Goal: Information Seeking & Learning: Understand process/instructions

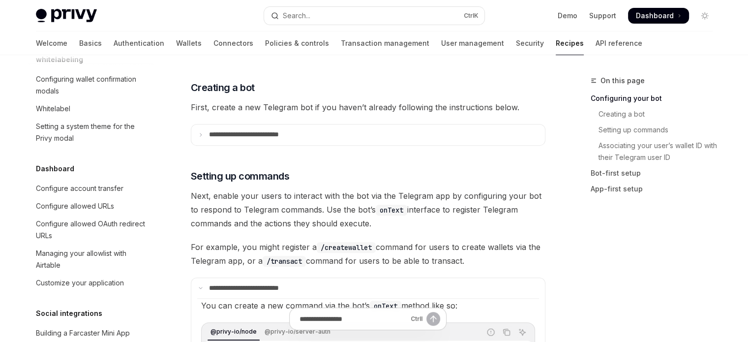
scroll to position [393, 0]
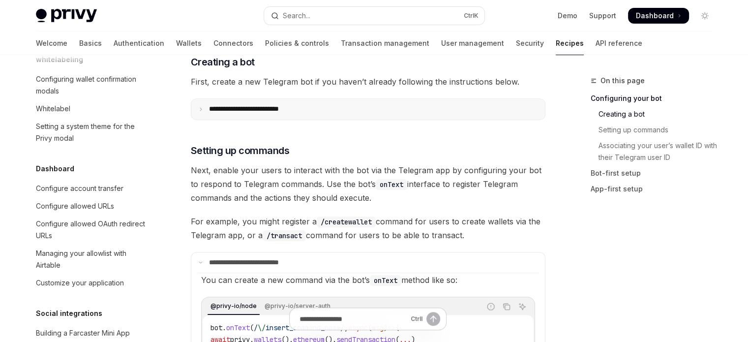
click at [391, 118] on summary "**********" at bounding box center [368, 109] width 354 height 21
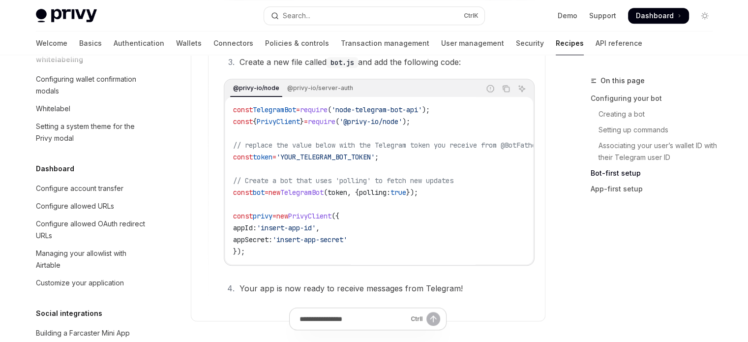
scroll to position [0, 0]
click at [269, 192] on span "=" at bounding box center [267, 192] width 4 height 9
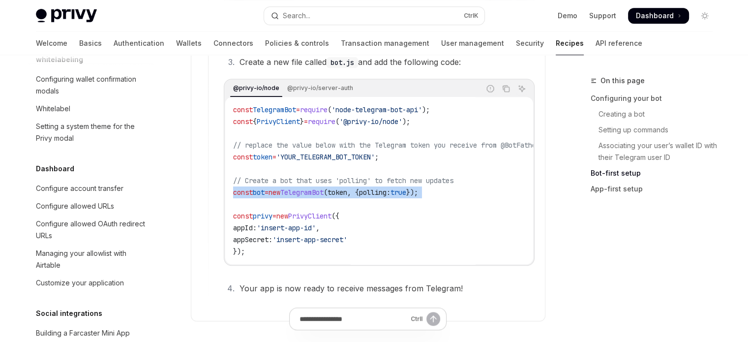
click at [269, 192] on span "=" at bounding box center [267, 192] width 4 height 9
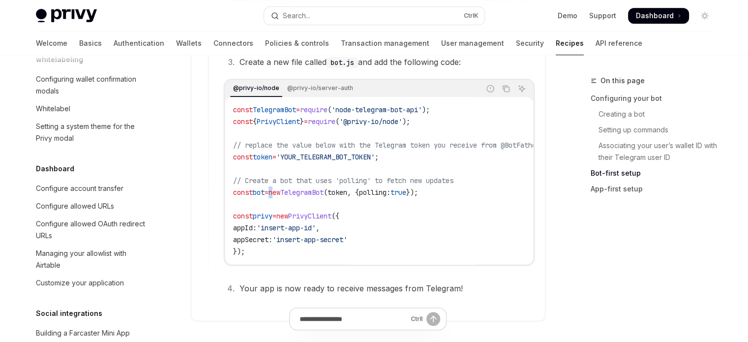
click at [269, 192] on span "=" at bounding box center [267, 192] width 4 height 9
click at [252, 190] on span "const" at bounding box center [243, 192] width 20 height 9
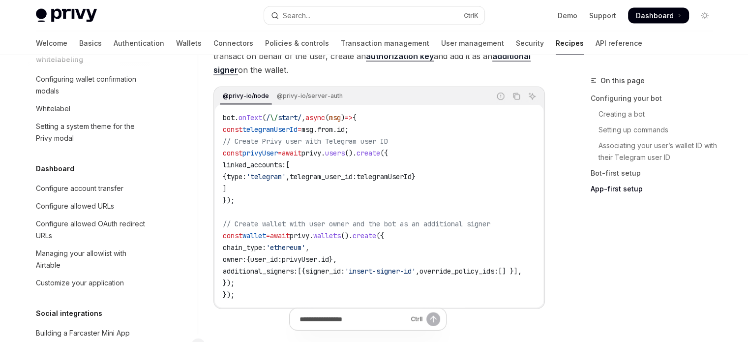
scroll to position [2231, 0]
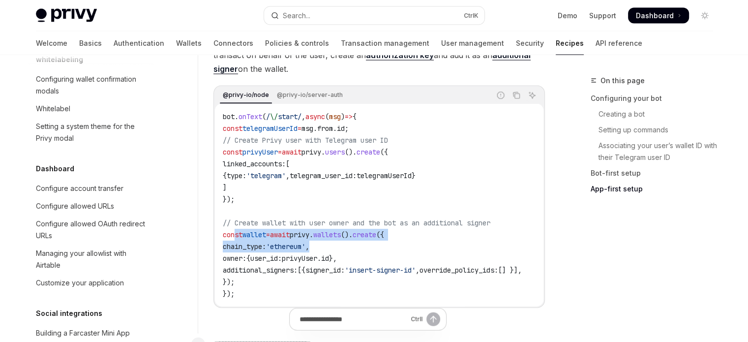
drag, startPoint x: 236, startPoint y: 234, endPoint x: 417, endPoint y: 240, distance: 181.6
click at [417, 240] on code "bot . onText ( / \/ start/ , async ( msg ) => { const telegramUserId = msg . fr…" at bounding box center [384, 205] width 323 height 189
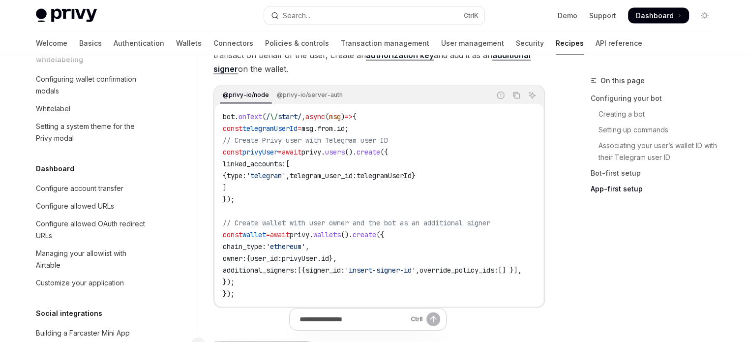
click at [381, 266] on span "'insert-signer-id'" at bounding box center [380, 270] width 71 height 9
drag, startPoint x: 238, startPoint y: 266, endPoint x: 557, endPoint y: 272, distance: 319.2
copy code "additional_signers: [{ signer_id: 'insert-signer-id' , override_policy_ids: [] …"
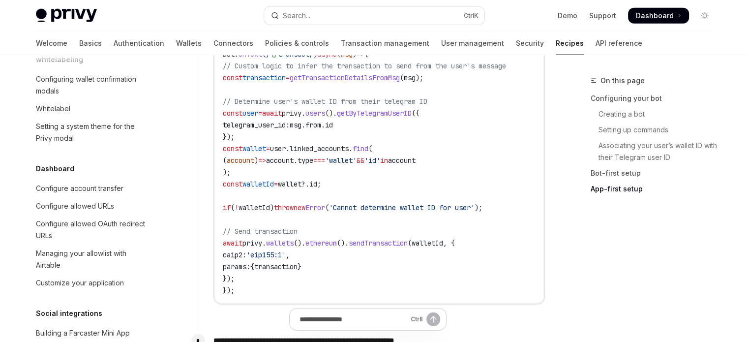
scroll to position [2624, 0]
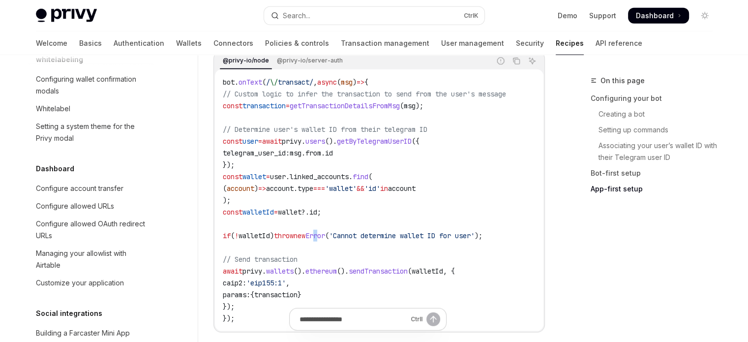
click at [325, 238] on span "Error" at bounding box center [315, 235] width 20 height 9
click at [298, 298] on span "transaction" at bounding box center [275, 294] width 43 height 9
click at [378, 103] on span "getTransactionDetailsFromMsg" at bounding box center [345, 105] width 110 height 9
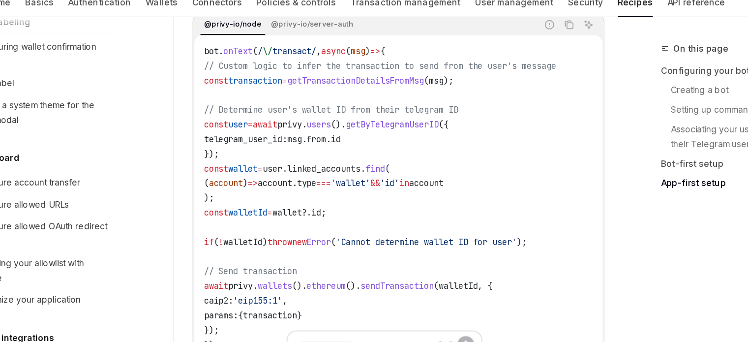
scroll to position [2624, 0]
click at [275, 105] on span "transaction" at bounding box center [263, 106] width 43 height 9
click at [337, 102] on span "getTransactionDetailsFromMsg" at bounding box center [345, 106] width 110 height 9
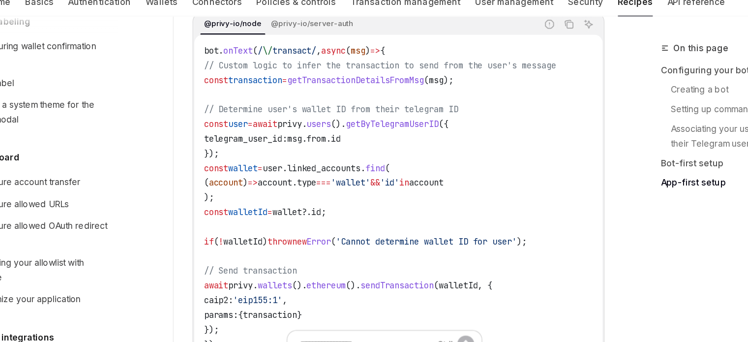
copy span "getTransactionDetailsFromMsg"
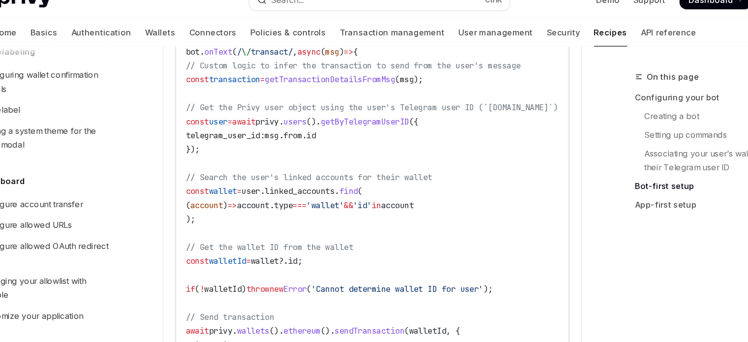
scroll to position [1339, 0]
click at [273, 83] on span "transaction" at bounding box center [251, 83] width 43 height 9
copy span "transaction"
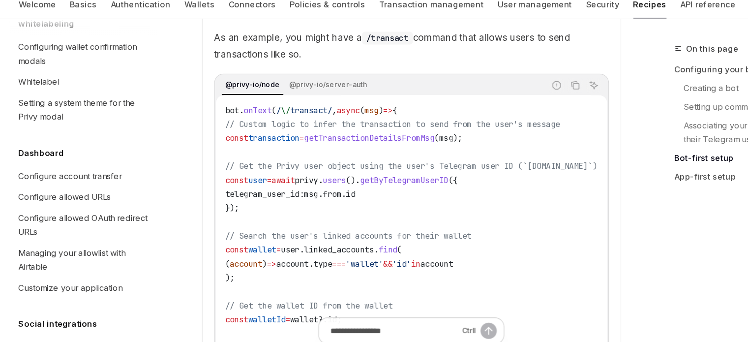
scroll to position [1265, 0]
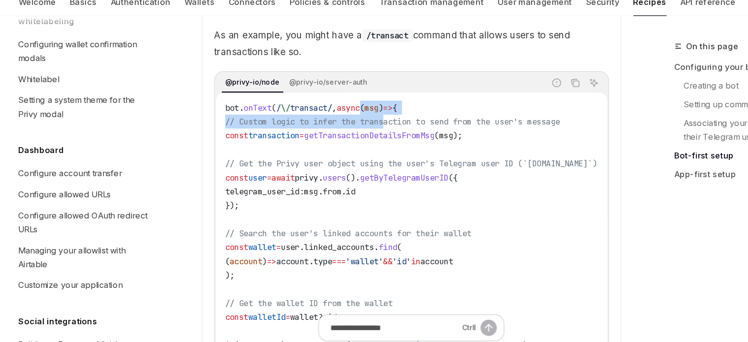
drag, startPoint x: 333, startPoint y: 134, endPoint x: 353, endPoint y: 147, distance: 23.5
click at [352, 146] on code "bot . onText ( / \/ transact/ , async ( msg ) => { // Custom logic to infer the…" at bounding box center [379, 274] width 338 height 295
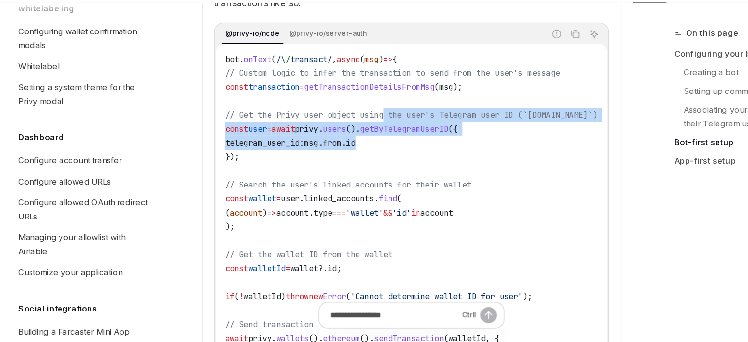
drag, startPoint x: 350, startPoint y: 158, endPoint x: 374, endPoint y: 182, distance: 34.1
click at [374, 182] on code "bot . onText ( / \/ transact/ , async ( msg ) => { // Custom logic to infer the…" at bounding box center [379, 244] width 338 height 295
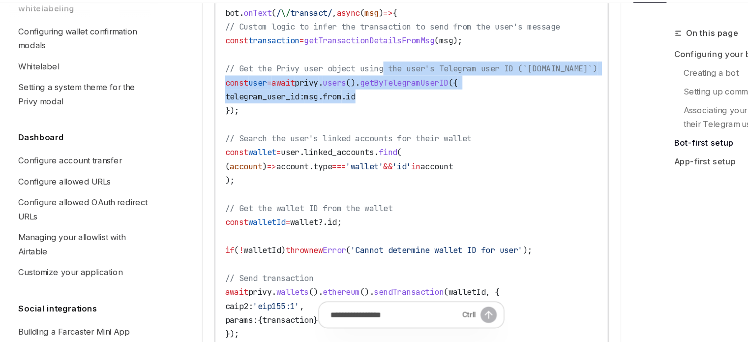
scroll to position [1337, 0]
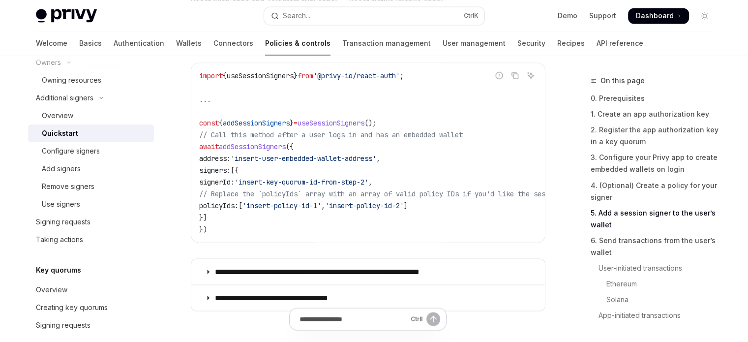
scroll to position [1690, 0]
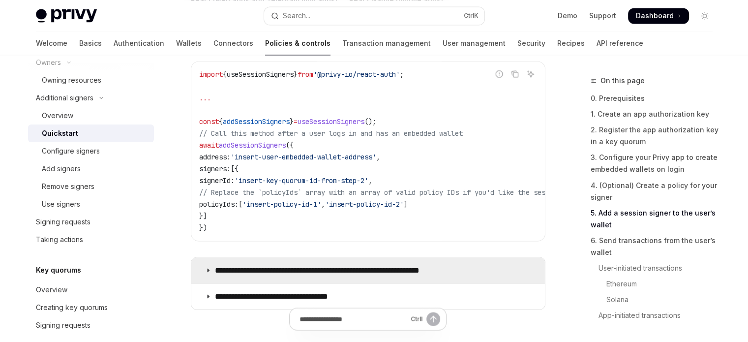
click at [347, 267] on summary "**********" at bounding box center [368, 270] width 354 height 26
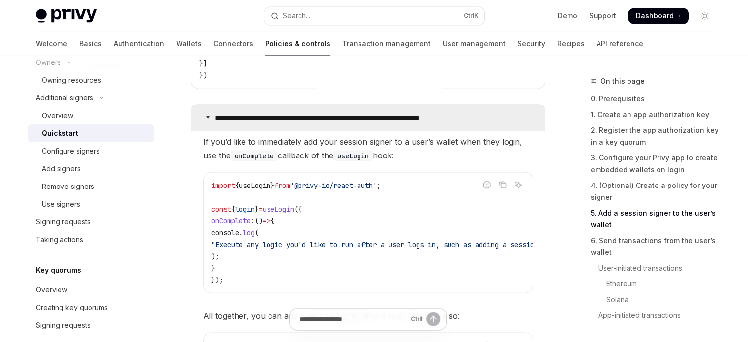
scroll to position [1843, 0]
click at [231, 120] on p "**********" at bounding box center [341, 117] width 253 height 10
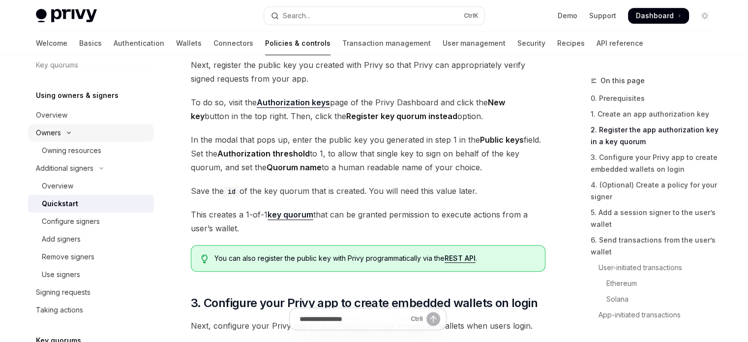
scroll to position [293, 0]
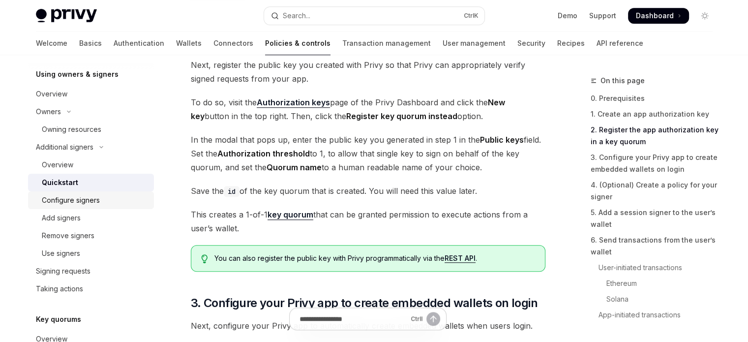
click at [90, 202] on div "Configure signers" at bounding box center [71, 200] width 58 height 12
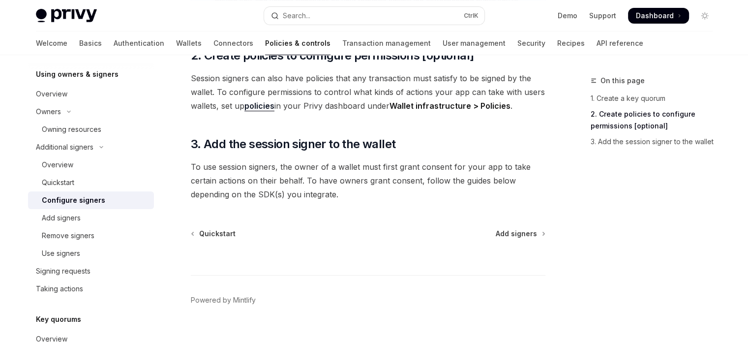
scroll to position [388, 0]
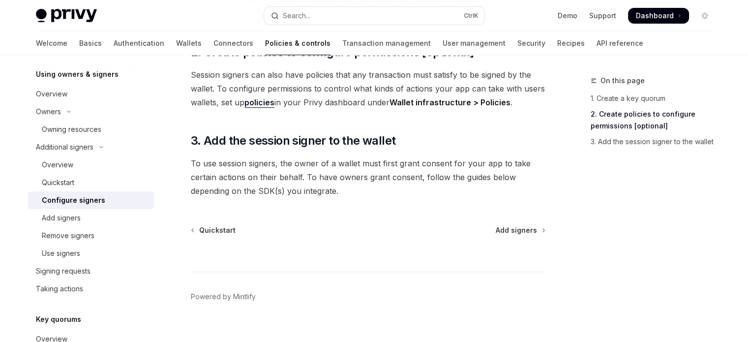
click at [517, 209] on div "Additional signers Configure signers OpenAI Open in ChatGPT OpenAI Open in Chat…" at bounding box center [275, 21] width 543 height 669
click at [517, 225] on span "Add signers" at bounding box center [516, 230] width 41 height 10
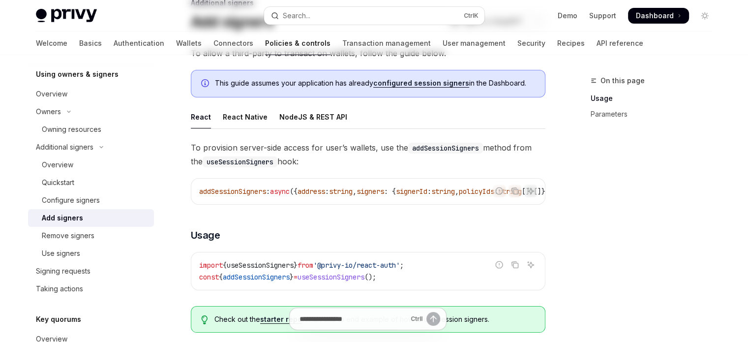
scroll to position [98, 0]
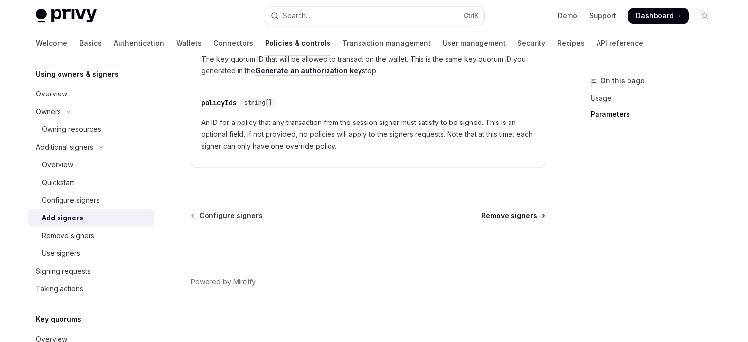
drag, startPoint x: 517, startPoint y: 213, endPoint x: 522, endPoint y: 213, distance: 5.4
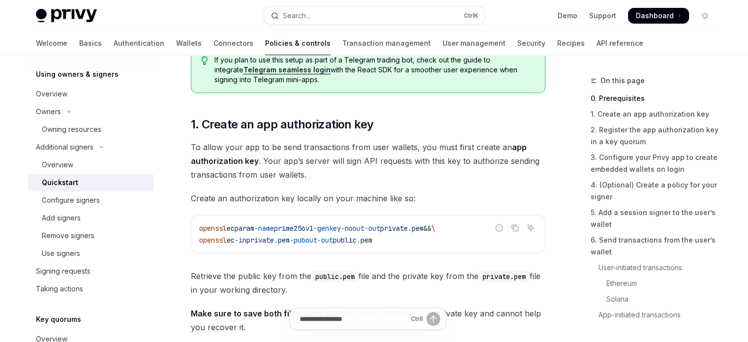
scroll to position [384, 0]
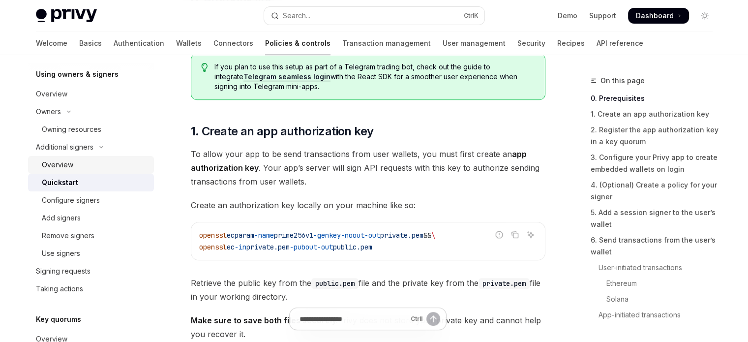
click at [63, 160] on div "Overview" at bounding box center [57, 165] width 31 height 12
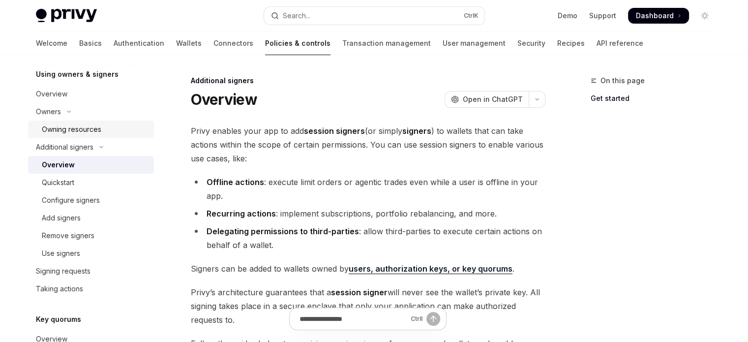
click at [75, 135] on div "Owning resources" at bounding box center [72, 129] width 60 height 12
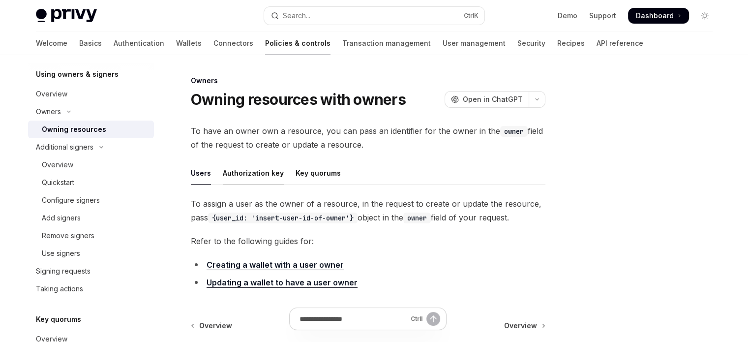
click at [231, 172] on div "Authorization key" at bounding box center [253, 172] width 61 height 23
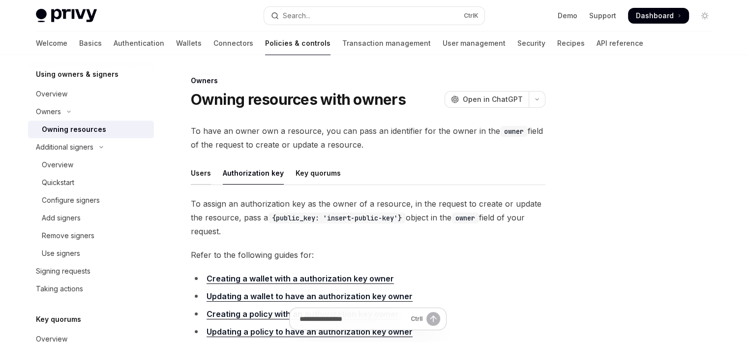
click at [201, 176] on div "Users" at bounding box center [201, 172] width 20 height 23
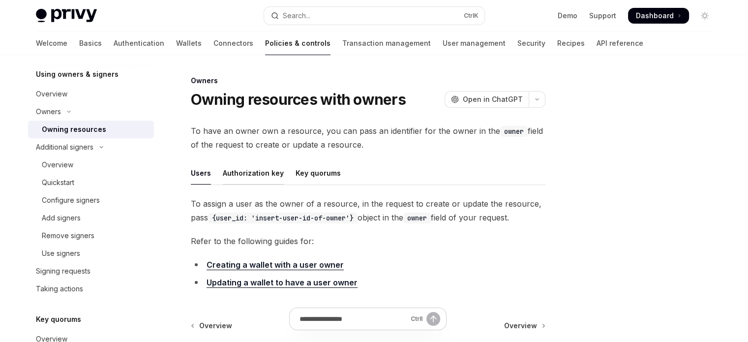
click at [226, 178] on div "Authorization key" at bounding box center [253, 172] width 61 height 23
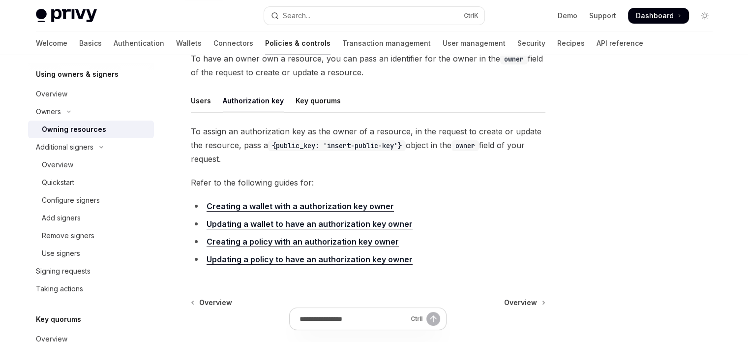
scroll to position [76, 0]
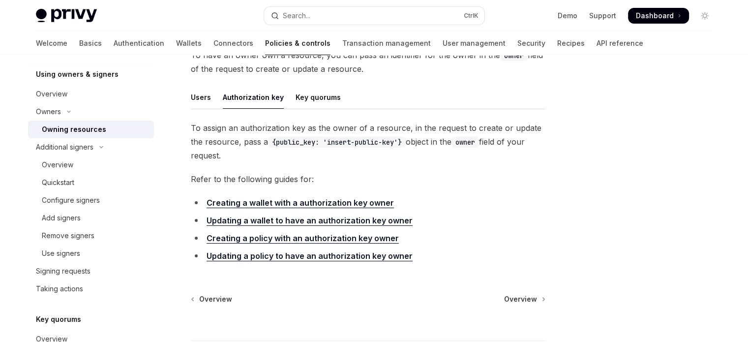
click at [280, 199] on link "Creating a wallet with a authorization key owner" at bounding box center [300, 203] width 187 height 10
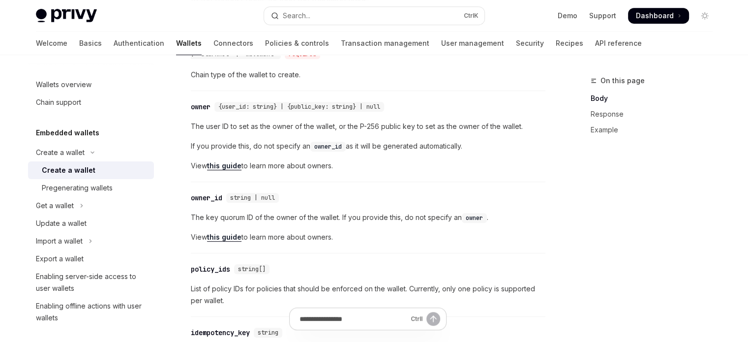
scroll to position [466, 0]
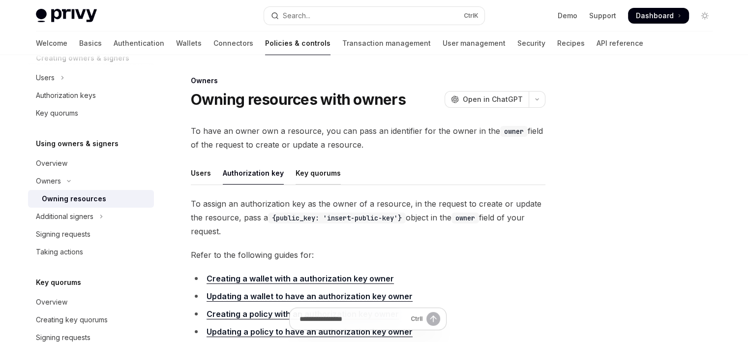
click at [299, 184] on div "Key quorums" at bounding box center [318, 172] width 45 height 23
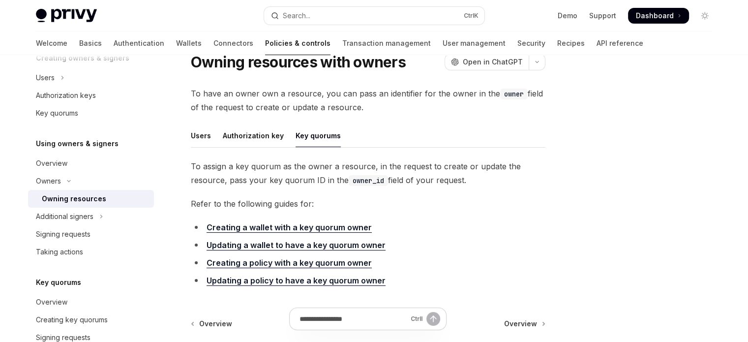
scroll to position [40, 0]
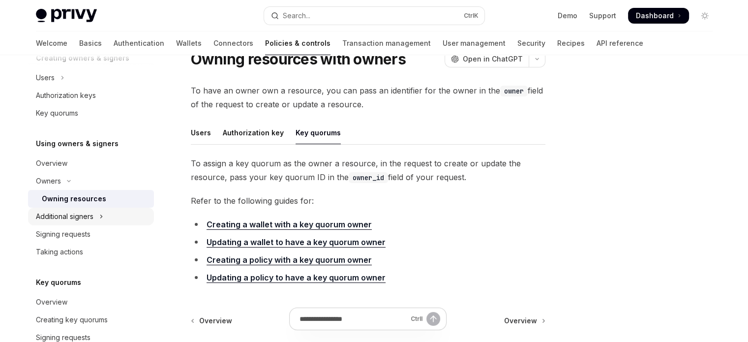
click at [77, 216] on div "Additional signers" at bounding box center [65, 216] width 58 height 12
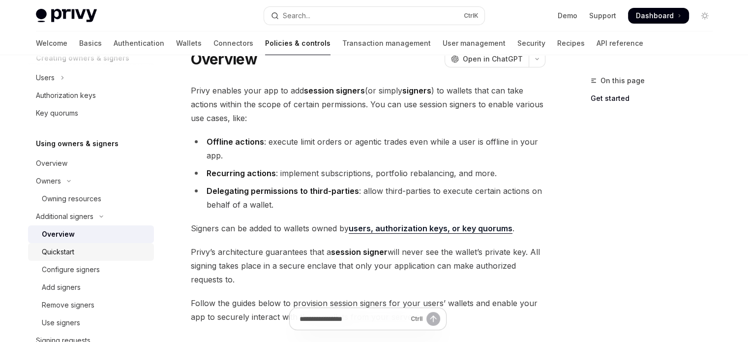
click at [72, 246] on div "Quickstart" at bounding box center [58, 252] width 32 height 12
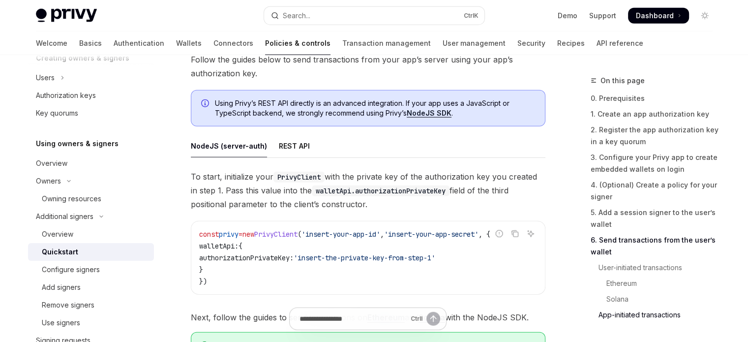
scroll to position [2500, 0]
click at [116, 280] on link "Add signers" at bounding box center [91, 287] width 126 height 18
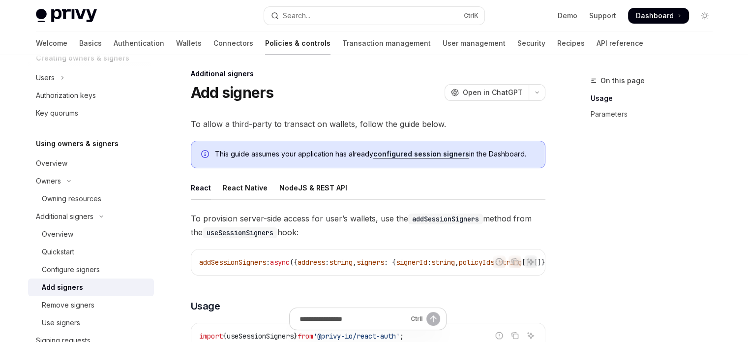
scroll to position [8, 0]
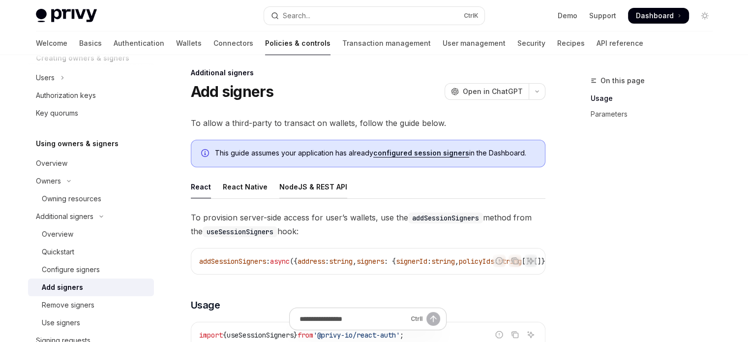
click at [301, 178] on div "NodeJS & REST API" at bounding box center [313, 186] width 68 height 23
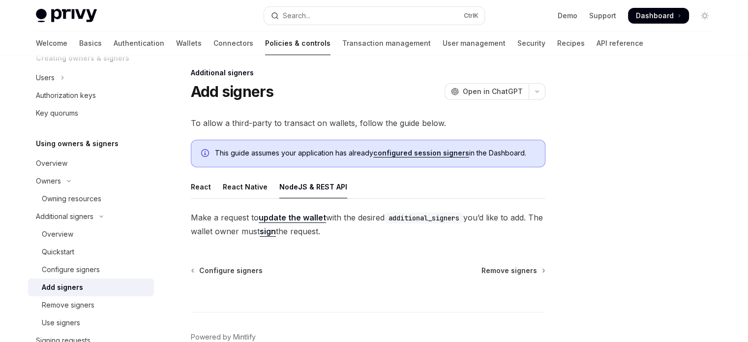
click at [300, 187] on div "NodeJS & REST API" at bounding box center [313, 186] width 68 height 23
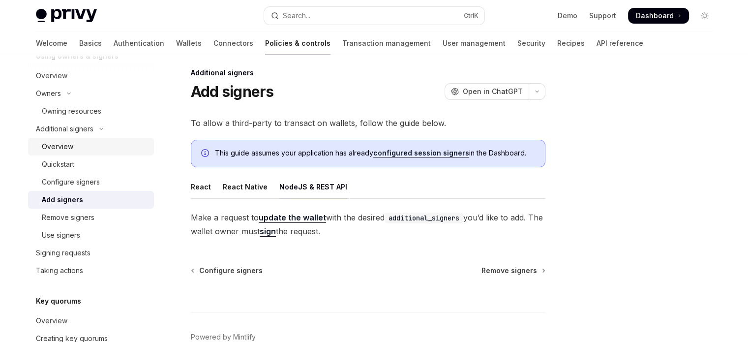
scroll to position [311, 0]
click at [114, 247] on div "Signing requests" at bounding box center [92, 252] width 112 height 12
type textarea "*"
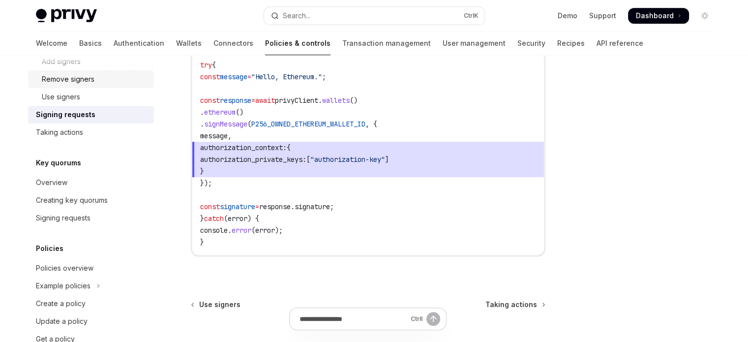
scroll to position [449, 0]
click at [342, 44] on link "Transaction management" at bounding box center [386, 43] width 89 height 24
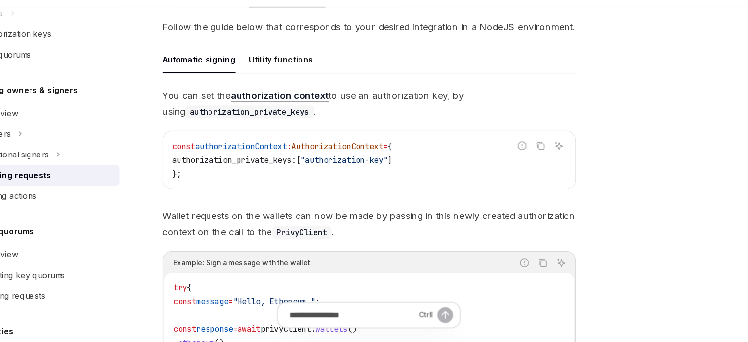
scroll to position [305, 0]
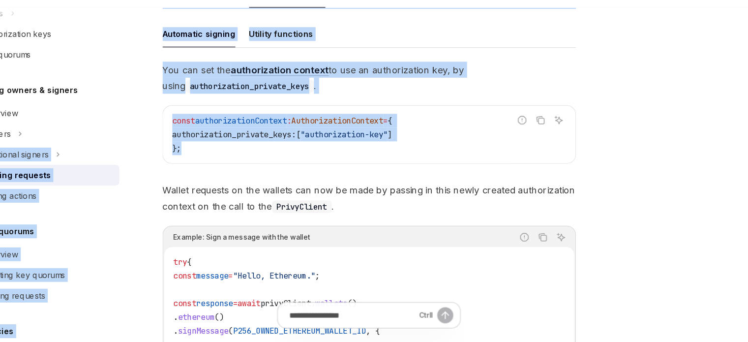
drag, startPoint x: 359, startPoint y: 181, endPoint x: 147, endPoint y: 167, distance: 212.4
click at [147, 167] on div "Overview Owners & signers Controls overview Types of owners & signers Configuri…" at bounding box center [374, 194] width 724 height 889
click at [236, 165] on span "authorization_private_keys:" at bounding box center [252, 163] width 106 height 9
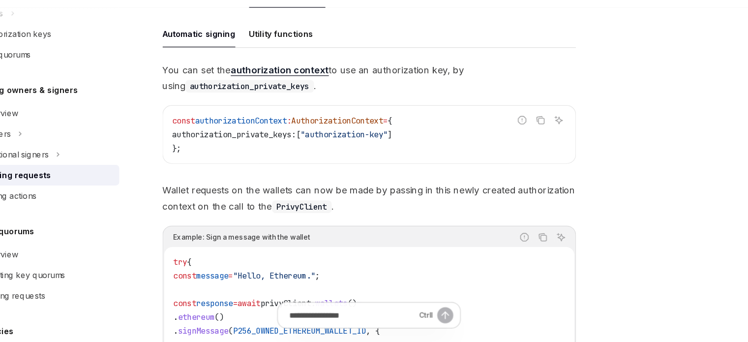
click at [270, 172] on code "const authorizationContext : AuthorizationContext = { authorization_private_key…" at bounding box center [368, 163] width 338 height 35
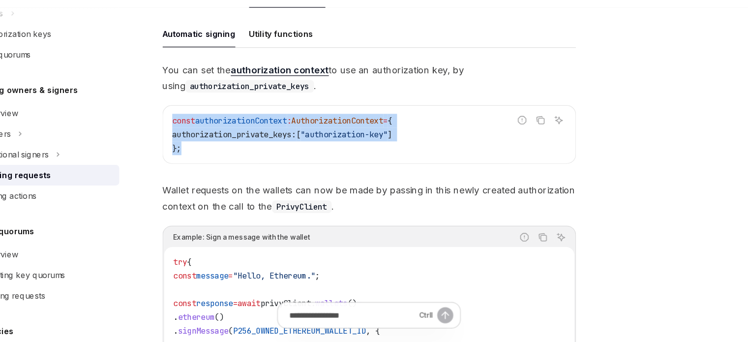
drag, startPoint x: 317, startPoint y: 184, endPoint x: 185, endPoint y: 151, distance: 135.4
click at [185, 151] on div "Using owners & signers Signing requests OpenAI Open in ChatGPT OpenAI Open in C…" at bounding box center [275, 204] width 543 height 869
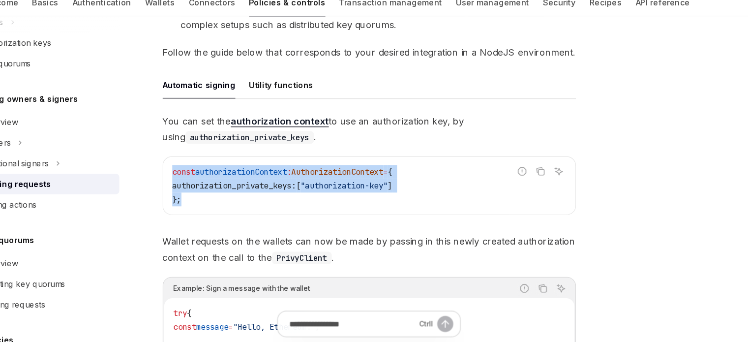
scroll to position [269, 0]
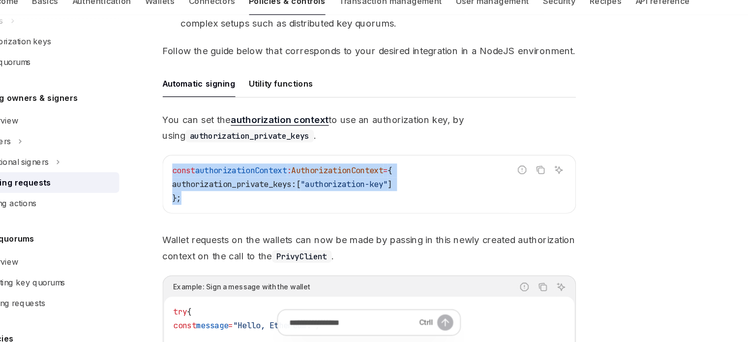
click at [314, 216] on code "const authorizationContext : AuthorizationContext = { authorization_private_key…" at bounding box center [368, 199] width 338 height 35
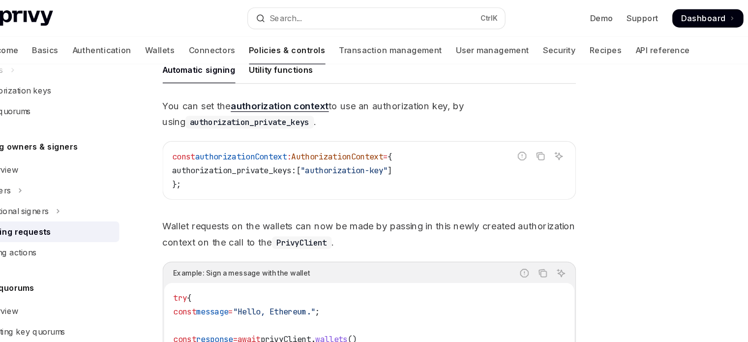
scroll to position [316, 0]
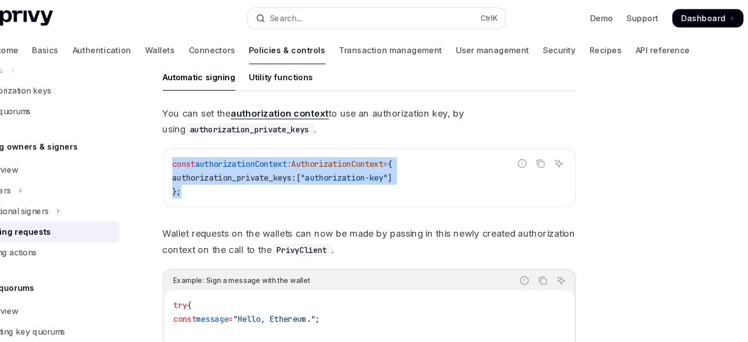
drag, startPoint x: 311, startPoint y: 163, endPoint x: 193, endPoint y: 141, distance: 120.6
click at [193, 141] on div "const authorizationContext : AuthorizationContext = { authorization_private_key…" at bounding box center [368, 152] width 354 height 49
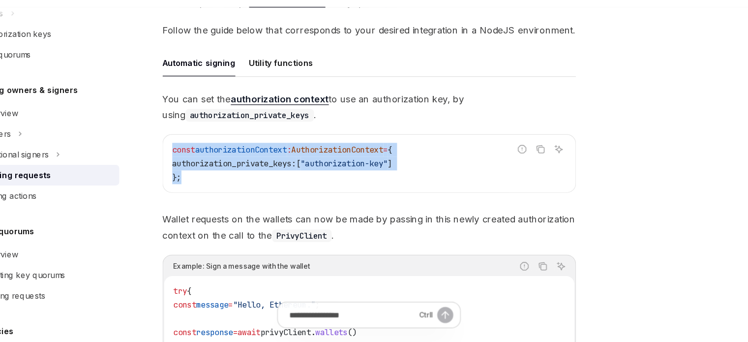
scroll to position [288, 0]
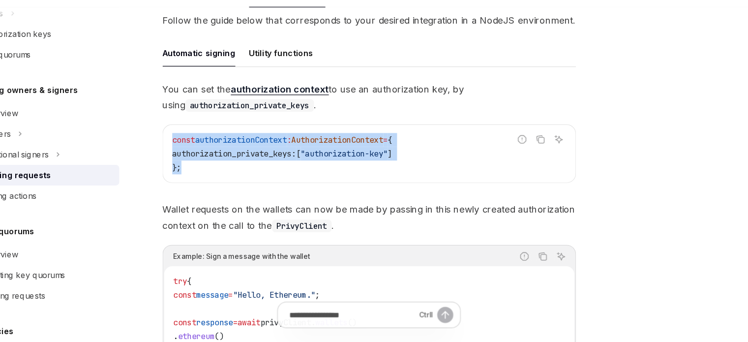
copy code "const authorizationContext : AuthorizationContext = { authorization_private_key…"
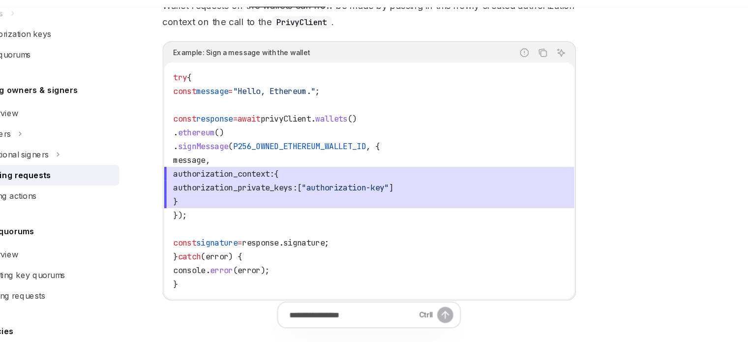
scroll to position [463, 0]
click at [280, 238] on code "try { const message = "Hello, Ethereum." ; const response = await privyClient .…" at bounding box center [368, 203] width 336 height 189
click at [292, 215] on span "}" at bounding box center [368, 221] width 336 height 12
click at [287, 193] on span "authorization_context:" at bounding box center [243, 197] width 87 height 9
click at [286, 198] on span "authorization_context:" at bounding box center [243, 197] width 87 height 9
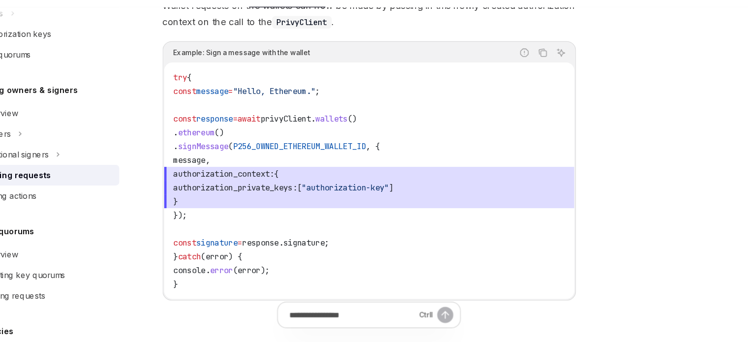
click at [286, 198] on span "authorization_context:" at bounding box center [243, 197] width 87 height 9
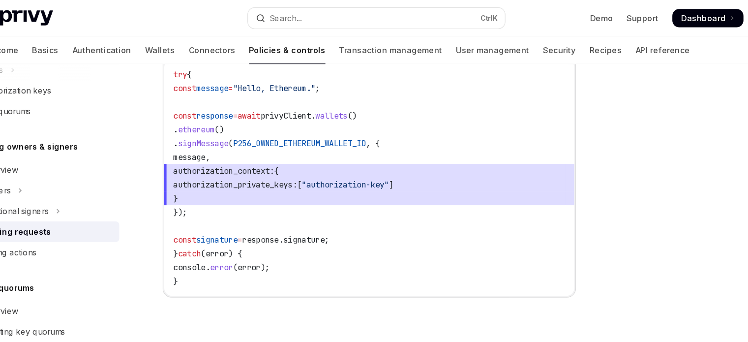
scroll to position [508, 0]
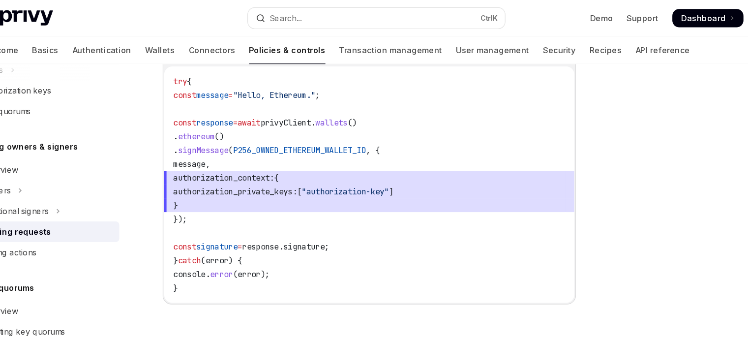
click at [220, 209] on span "const" at bounding box center [210, 211] width 20 height 9
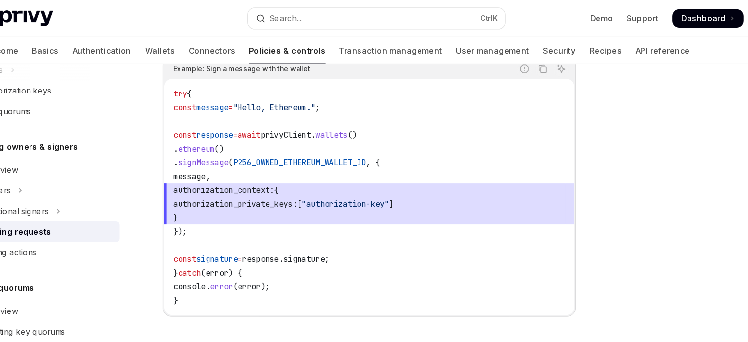
scroll to position [497, 0]
drag, startPoint x: 228, startPoint y: 209, endPoint x: 242, endPoint y: 204, distance: 15.6
click at [242, 204] on code "try { const message = "Hello, Ethereum." ; const response = await privyClient .…" at bounding box center [368, 169] width 336 height 189
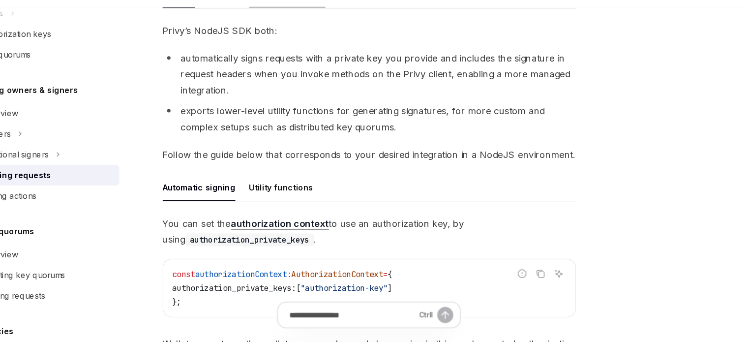
scroll to position [174, 0]
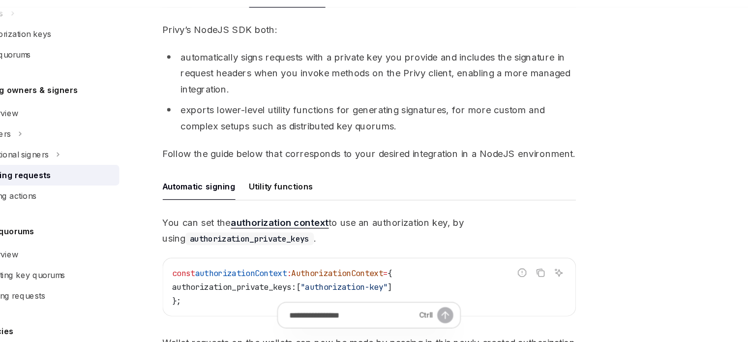
click at [286, 195] on div "Privy’s NodeJS SDK both: automatically signs requests with a private key you pr…" at bounding box center [368, 339] width 355 height 544
click at [287, 205] on div "Utility functions" at bounding box center [292, 208] width 55 height 23
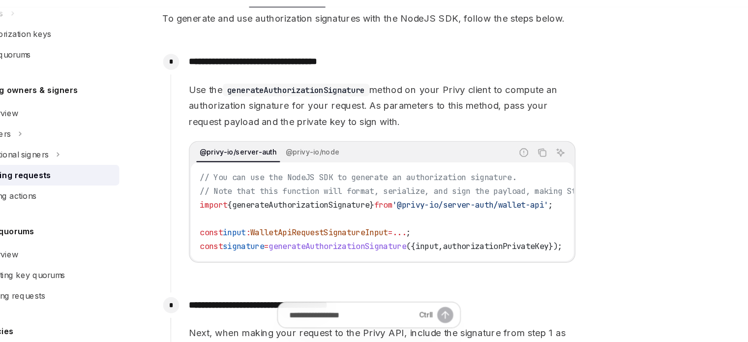
scroll to position [427, 0]
drag, startPoint x: 304, startPoint y: 276, endPoint x: 310, endPoint y: 277, distance: 5.9
click at [310, 277] on div "**********" at bounding box center [372, 190] width 348 height 199
drag, startPoint x: 316, startPoint y: 275, endPoint x: 325, endPoint y: 275, distance: 8.9
click at [325, 274] on div "@privy-io/server-auth @privy-io/node Report incorrect code Copy Ask AI // You c…" at bounding box center [378, 222] width 331 height 104
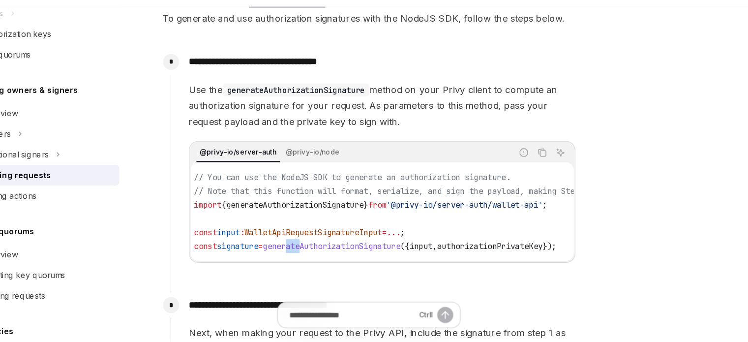
scroll to position [431, 0]
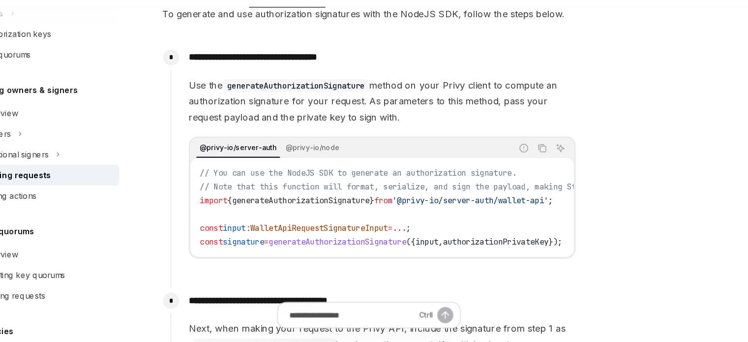
click at [345, 179] on div "@privy-io/server-auth @privy-io/node" at bounding box center [352, 175] width 275 height 17
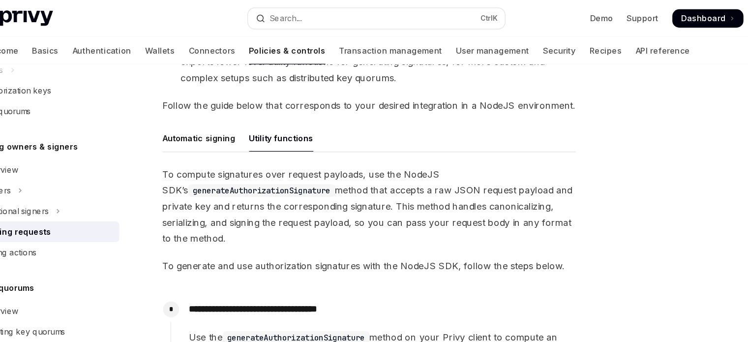
scroll to position [262, 0]
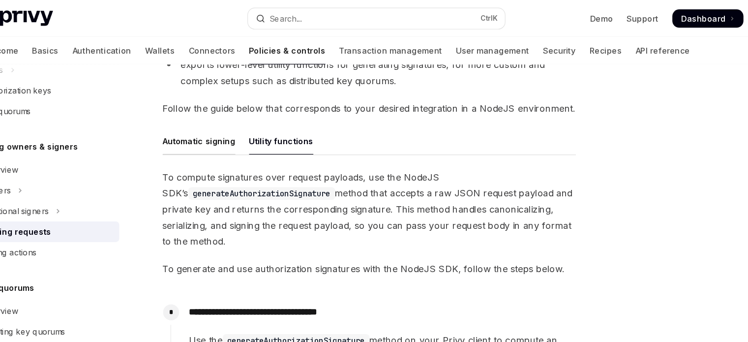
click at [238, 121] on div "Automatic signing" at bounding box center [222, 120] width 62 height 23
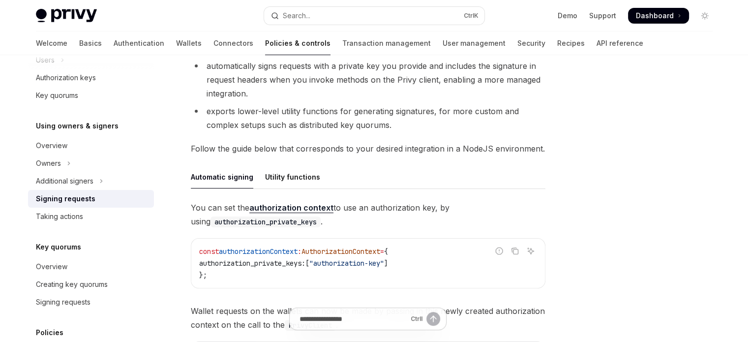
scroll to position [205, 0]
click at [270, 175] on div "Utility functions" at bounding box center [292, 177] width 55 height 23
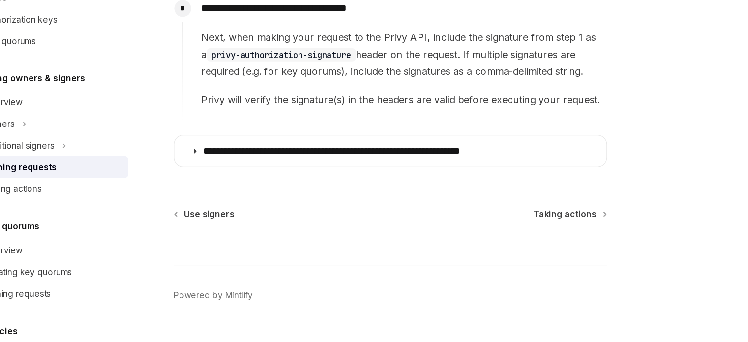
scroll to position [669, 0]
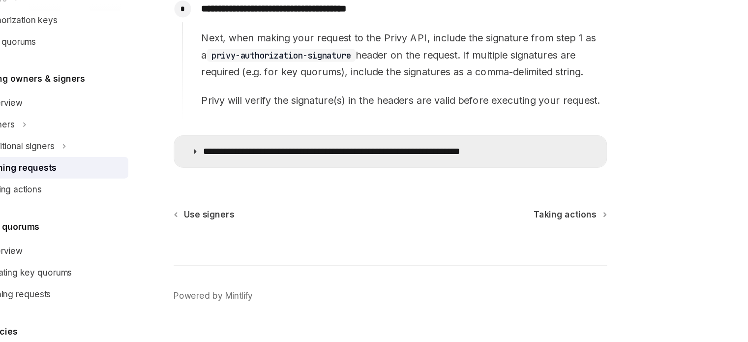
click at [300, 190] on p "**********" at bounding box center [351, 185] width 272 height 10
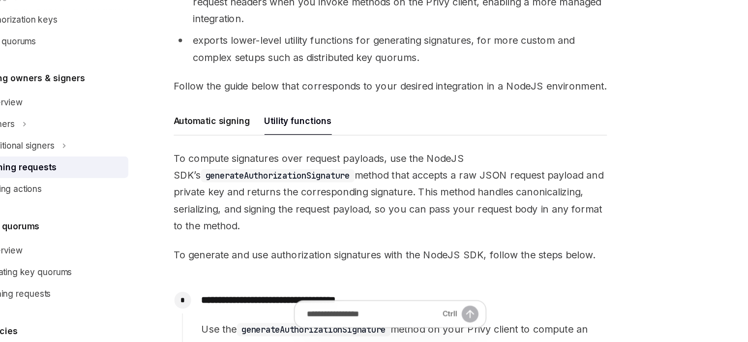
scroll to position [222, 0]
click at [249, 154] on div "Automatic signing" at bounding box center [222, 160] width 62 height 23
type textarea "*"
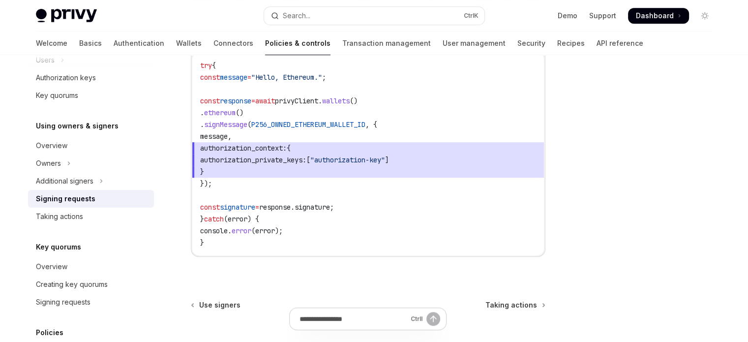
scroll to position [513, 0]
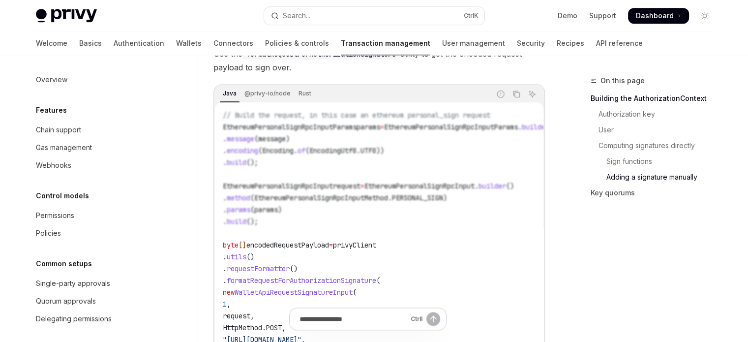
scroll to position [984, 0]
click at [271, 102] on div "Java @privy-io/node Rust" at bounding box center [352, 93] width 275 height 17
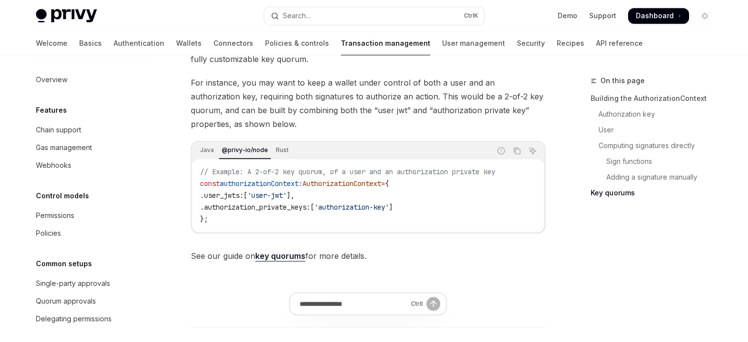
scroll to position [1623, 0]
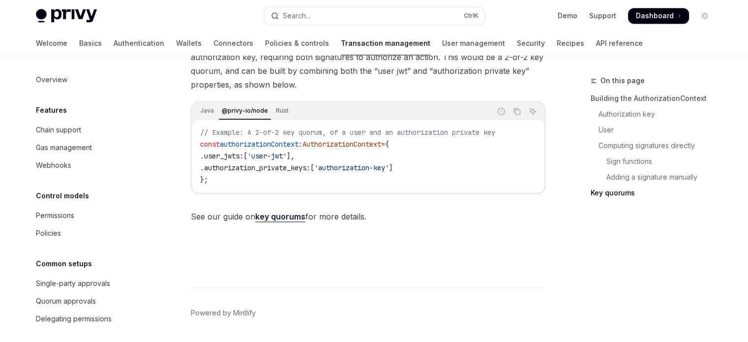
click at [289, 222] on link "key quorums" at bounding box center [280, 216] width 50 height 10
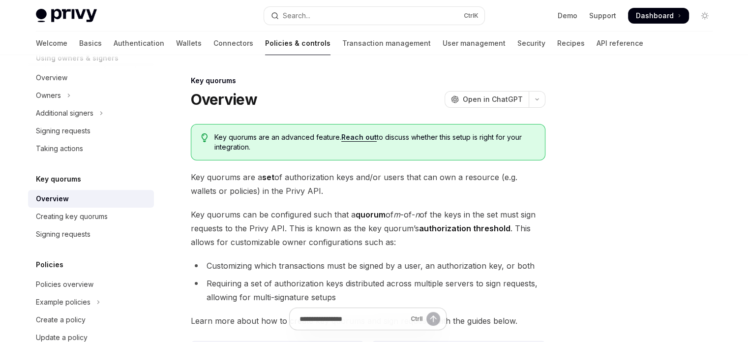
type textarea "*"
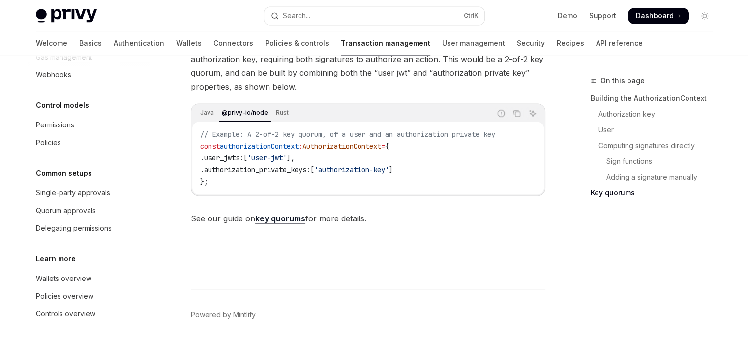
scroll to position [1623, 0]
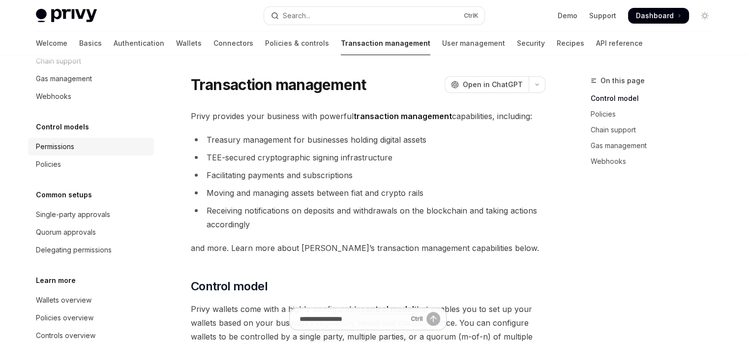
click at [104, 151] on div "Permissions" at bounding box center [92, 147] width 112 height 12
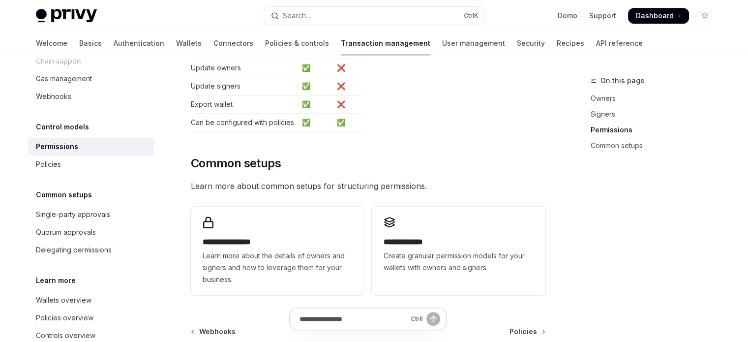
scroll to position [670, 0]
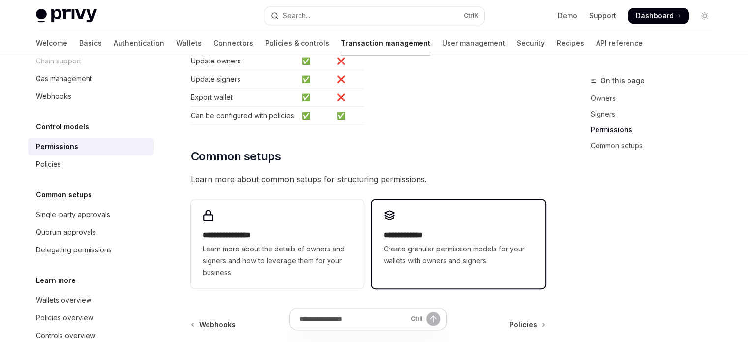
click at [382, 200] on div "**********" at bounding box center [458, 238] width 173 height 77
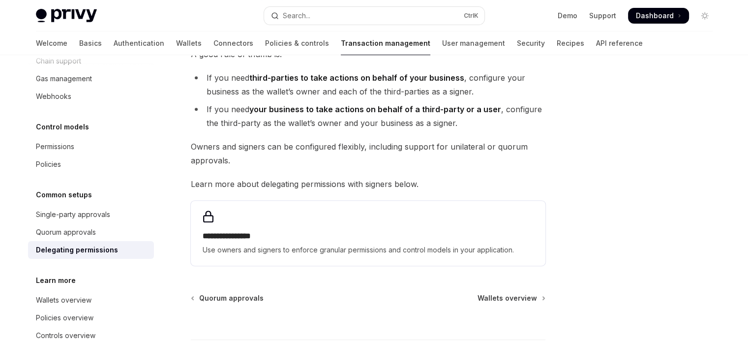
scroll to position [90, 0]
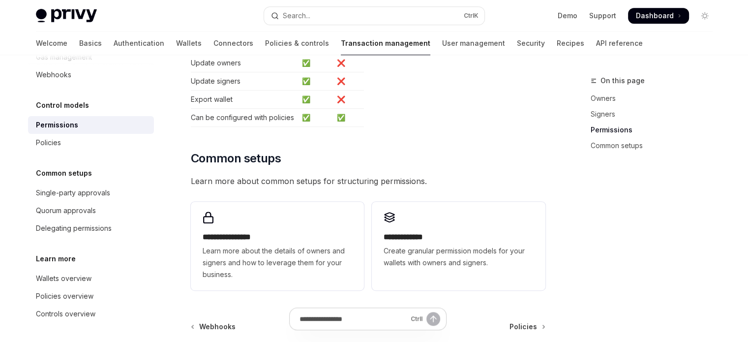
scroll to position [670, 0]
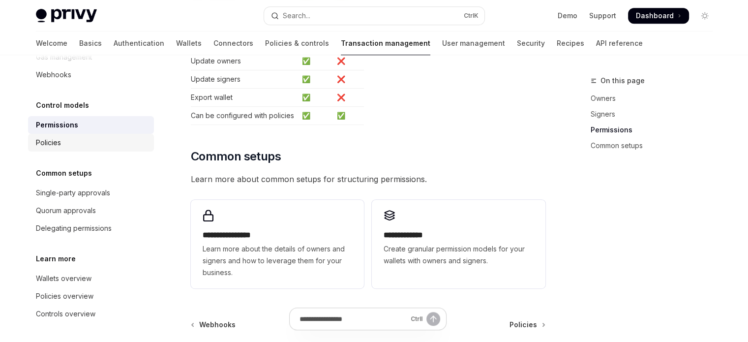
click at [75, 147] on div "Policies" at bounding box center [92, 143] width 112 height 12
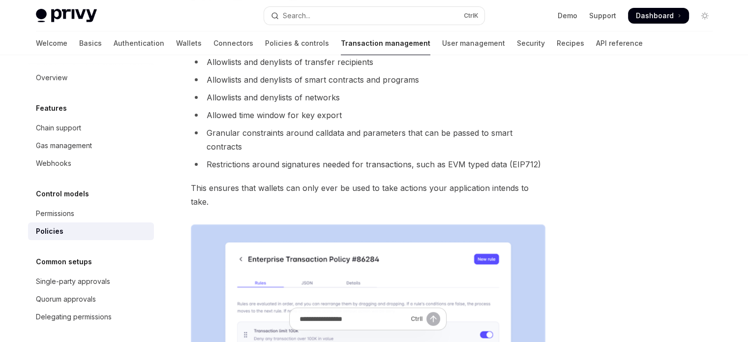
scroll to position [0, 0]
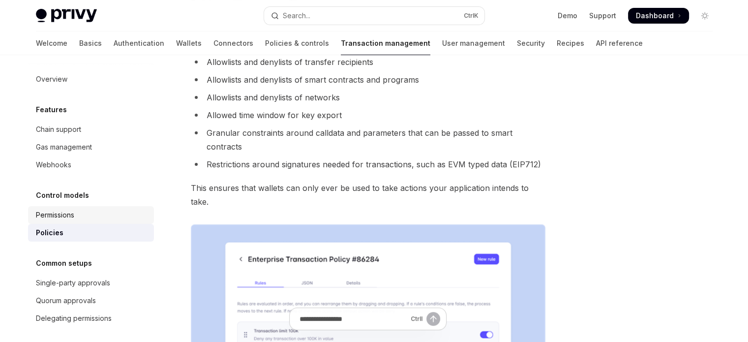
click at [67, 208] on link "Permissions" at bounding box center [91, 215] width 126 height 18
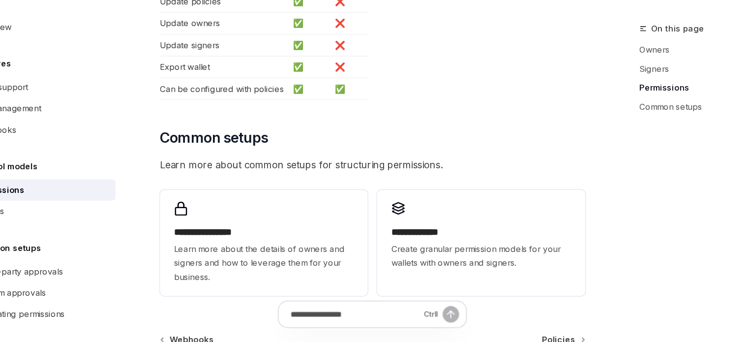
scroll to position [655, 0]
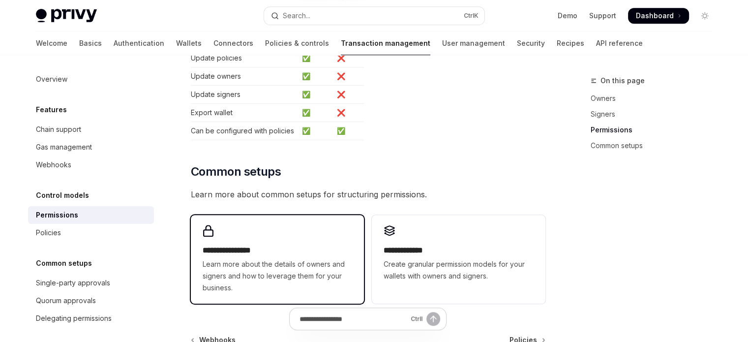
click at [330, 224] on div "**********" at bounding box center [277, 259] width 173 height 89
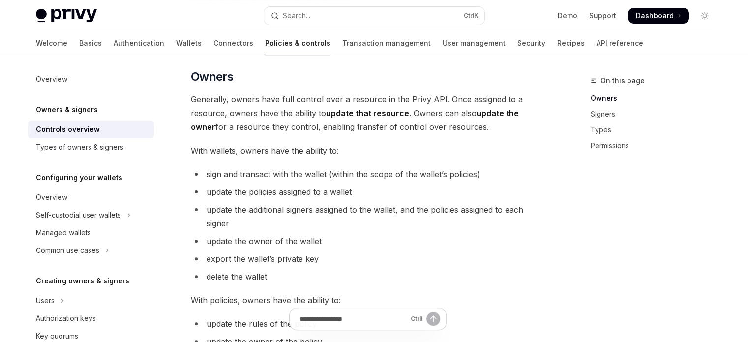
scroll to position [247, 0]
click at [141, 147] on link "Types of owners & signers" at bounding box center [91, 147] width 126 height 18
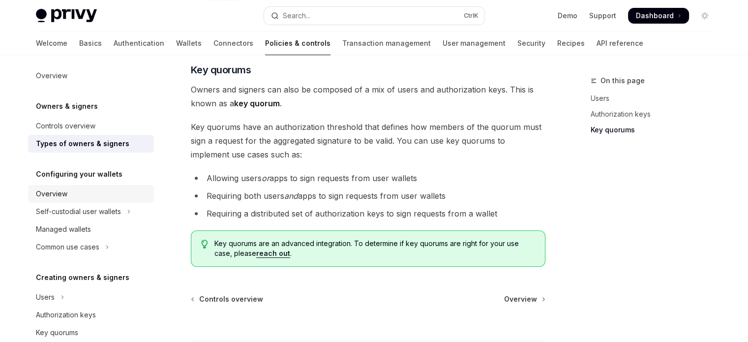
scroll to position [4, 0]
click at [123, 206] on button "Self-custodial user wallets" at bounding box center [91, 212] width 126 height 18
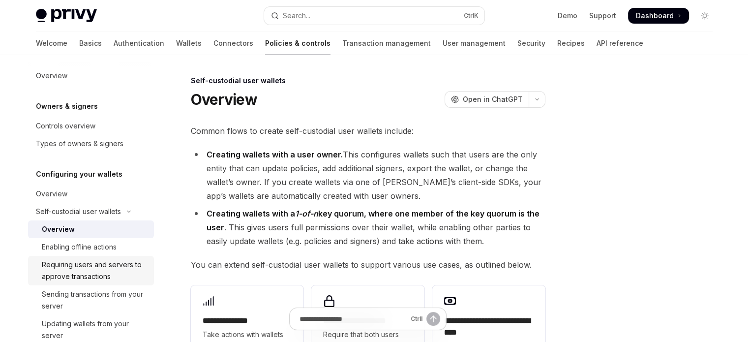
click at [106, 264] on div "Requiring users and servers to approve transactions" at bounding box center [95, 271] width 106 height 24
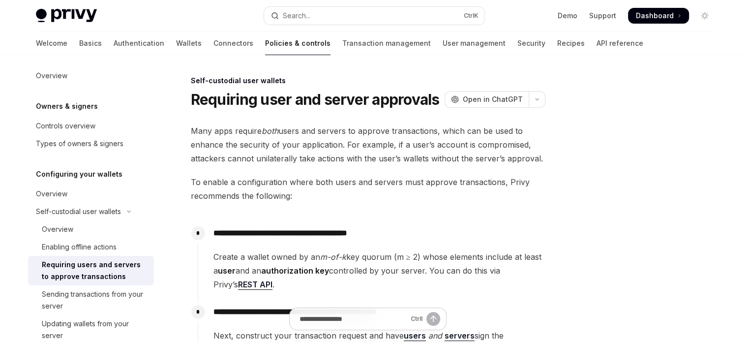
click at [106, 264] on div "Requiring users and servers to approve transactions" at bounding box center [95, 271] width 106 height 24
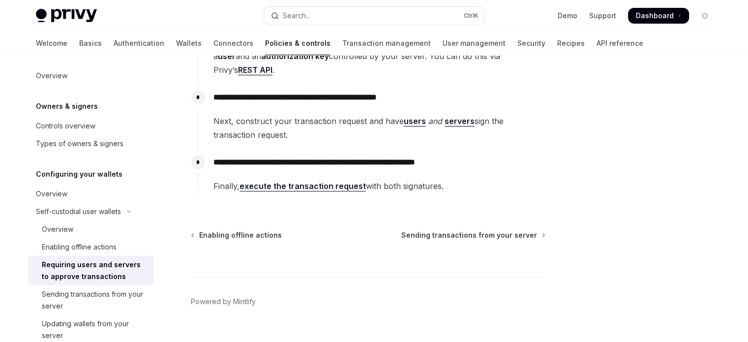
scroll to position [221, 0]
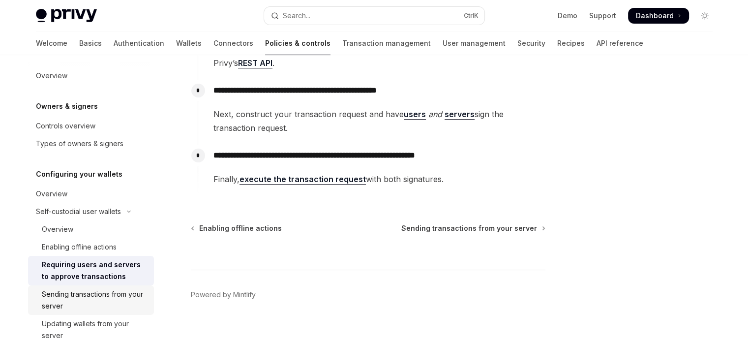
click at [114, 287] on link "Sending transactions from your server" at bounding box center [91, 300] width 126 height 30
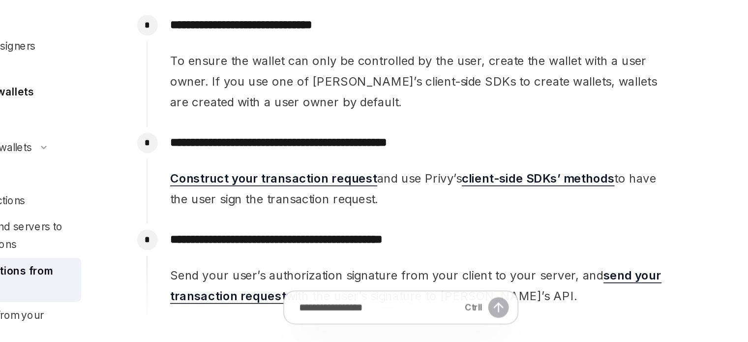
scroll to position [139, 0]
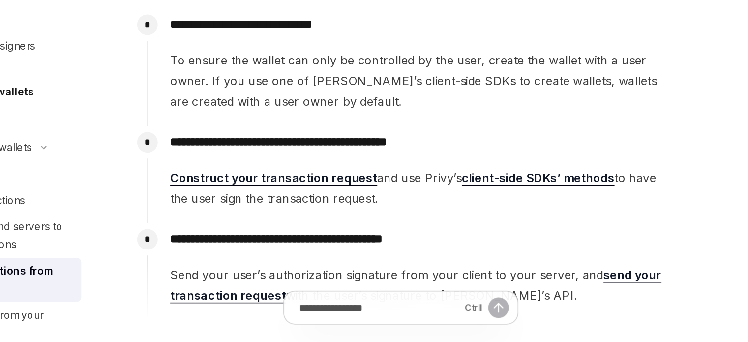
click at [291, 233] on link "Construct your transaction request" at bounding box center [282, 232] width 139 height 10
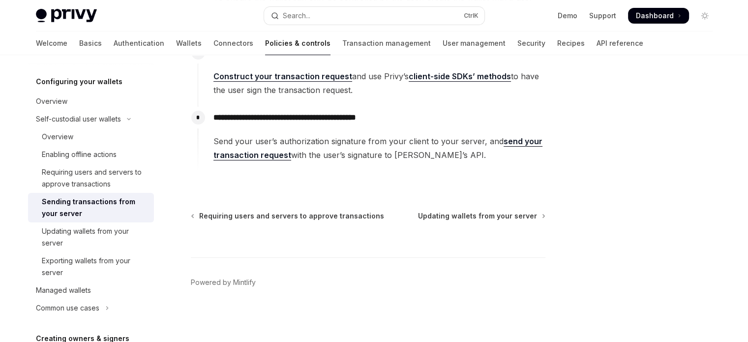
scroll to position [247, 0]
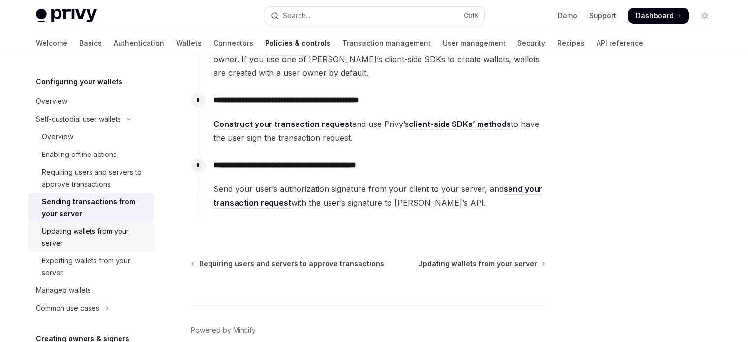
click at [120, 238] on div "Updating wallets from your server" at bounding box center [95, 237] width 106 height 24
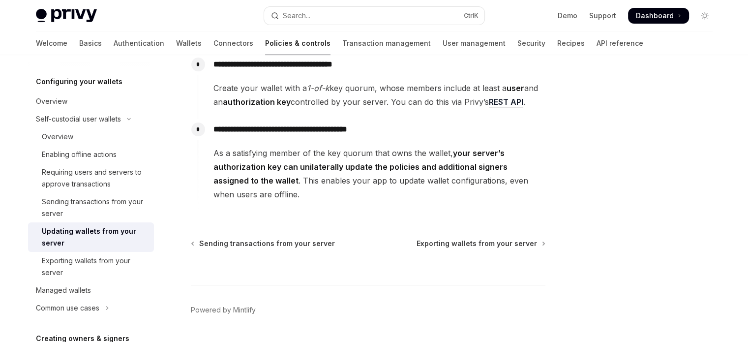
scroll to position [143, 0]
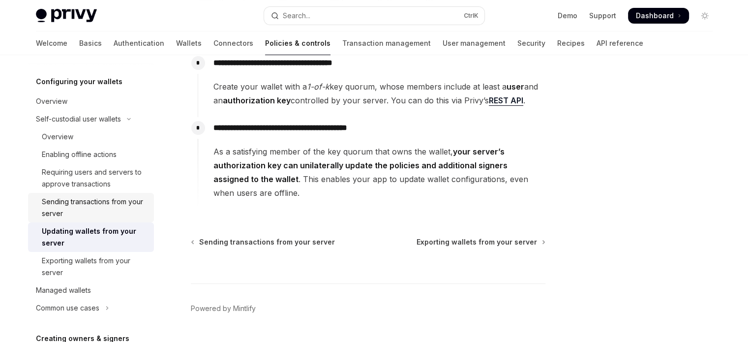
click at [127, 211] on div "Sending transactions from your server" at bounding box center [95, 208] width 106 height 24
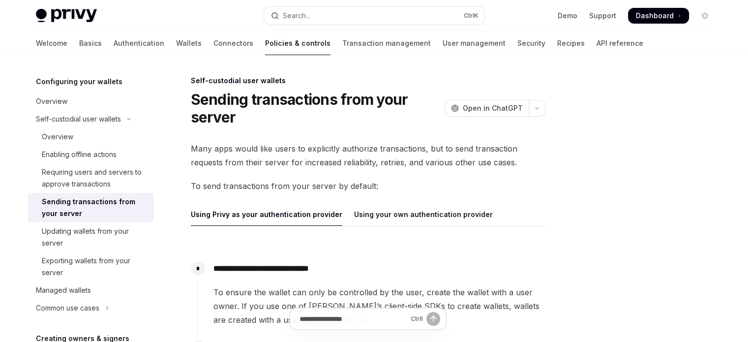
click at [335, 220] on ul "Using Privy as your authentication provider Using your own authentication provi…" at bounding box center [368, 215] width 355 height 24
click at [354, 217] on div "Using your own authentication provider" at bounding box center [423, 214] width 139 height 23
click at [297, 214] on div "Using Privy as your authentication provider" at bounding box center [266, 214] width 151 height 23
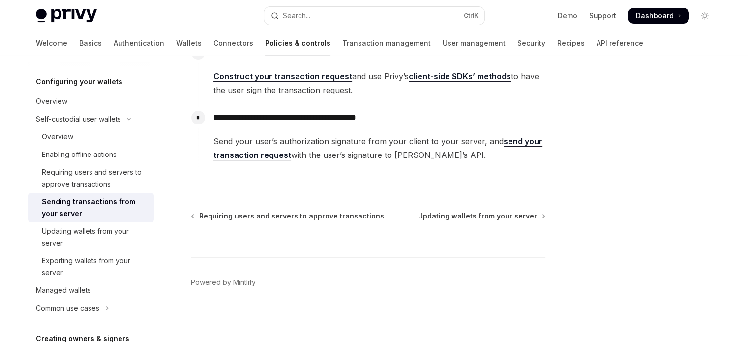
scroll to position [294, 0]
click at [262, 158] on link "send your transaction request" at bounding box center [377, 149] width 329 height 24
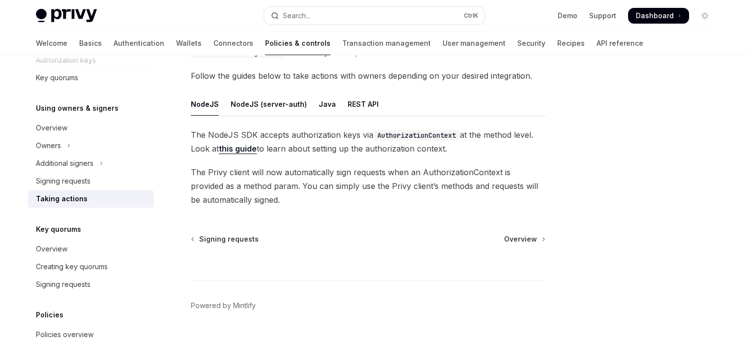
scroll to position [106, 0]
click at [255, 151] on link "this guide" at bounding box center [238, 149] width 38 height 10
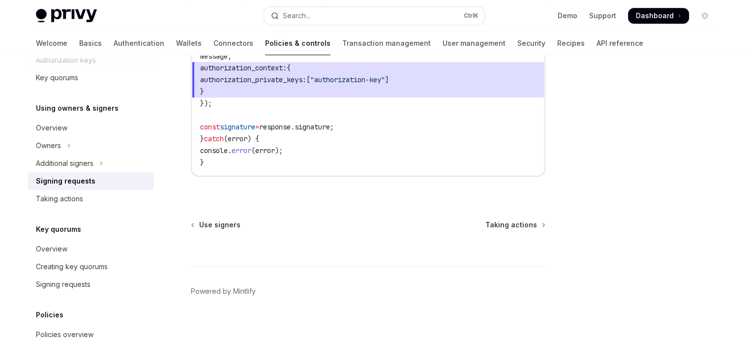
scroll to position [593, 0]
click at [506, 220] on span "Taking actions" at bounding box center [511, 224] width 52 height 10
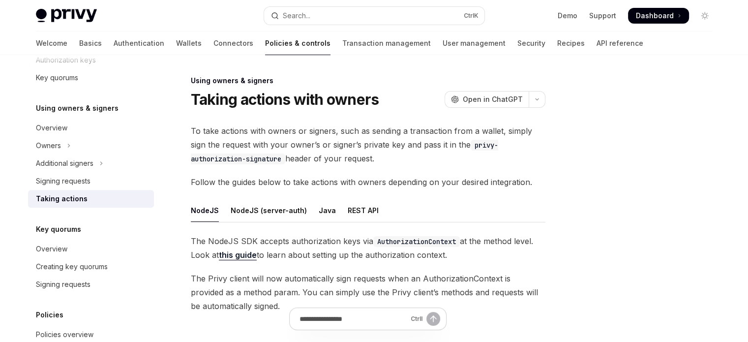
type textarea "*"
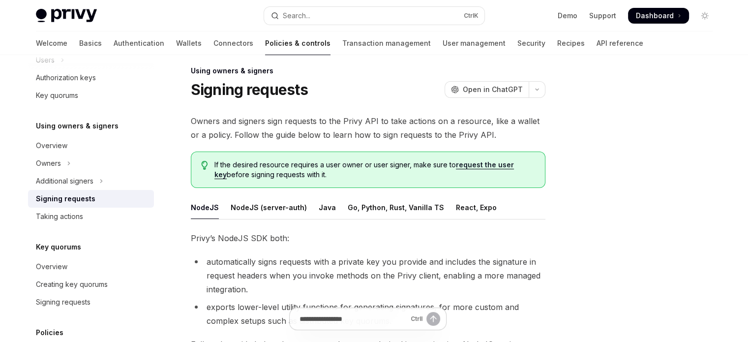
scroll to position [11, 0]
